Goal: Task Accomplishment & Management: Use online tool/utility

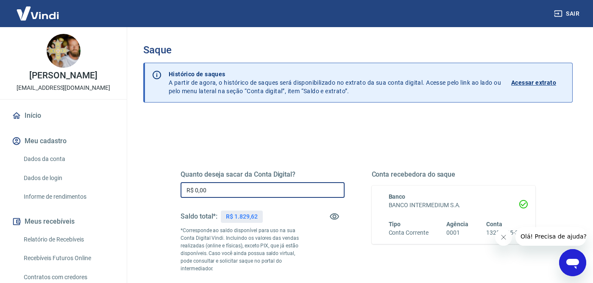
click at [241, 195] on input "R$ 0,00" at bounding box center [263, 190] width 164 height 16
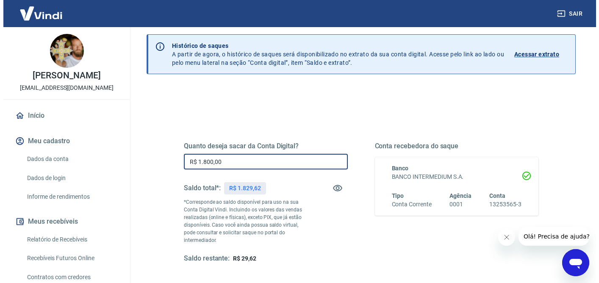
scroll to position [143, 0]
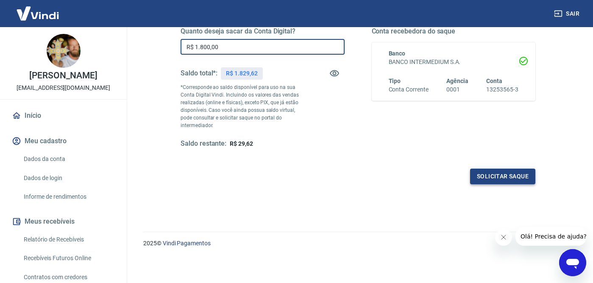
type input "R$ 1.800,00"
click at [492, 175] on button "Solicitar saque" at bounding box center [502, 177] width 65 height 16
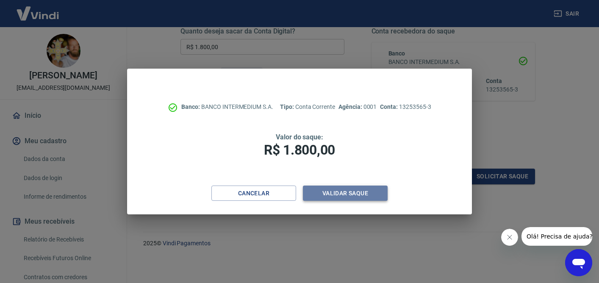
click at [333, 191] on button "Validar saque" at bounding box center [345, 194] width 85 height 16
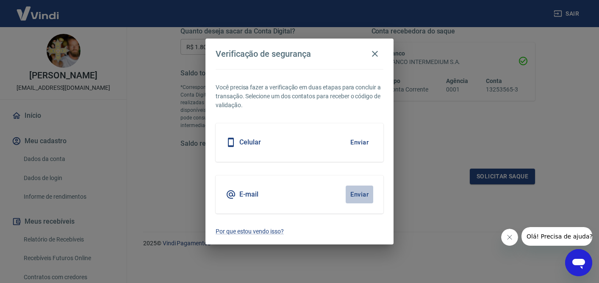
click at [352, 194] on button "Enviar" at bounding box center [360, 195] width 28 height 18
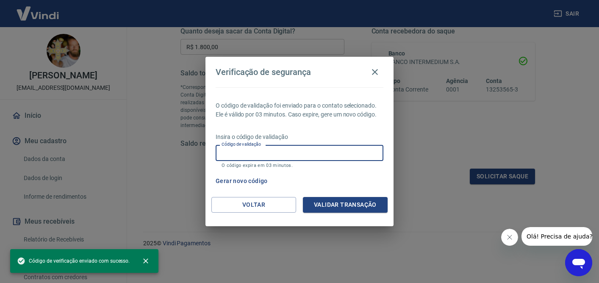
click at [305, 149] on input "Código de validação" at bounding box center [300, 153] width 168 height 16
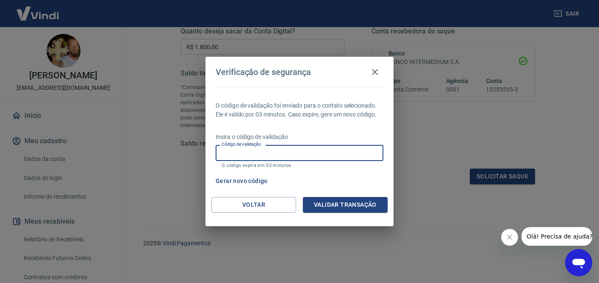
paste input "596385"
type input "596385"
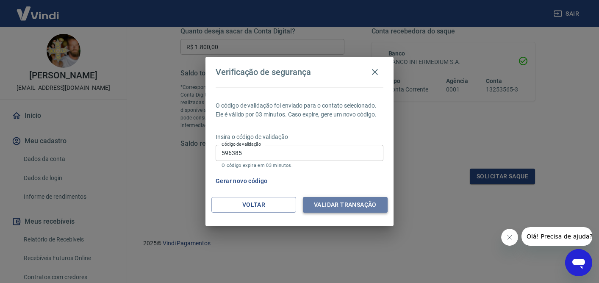
click at [352, 207] on button "Validar transação" at bounding box center [345, 205] width 85 height 16
